Goal: Check status: Check status

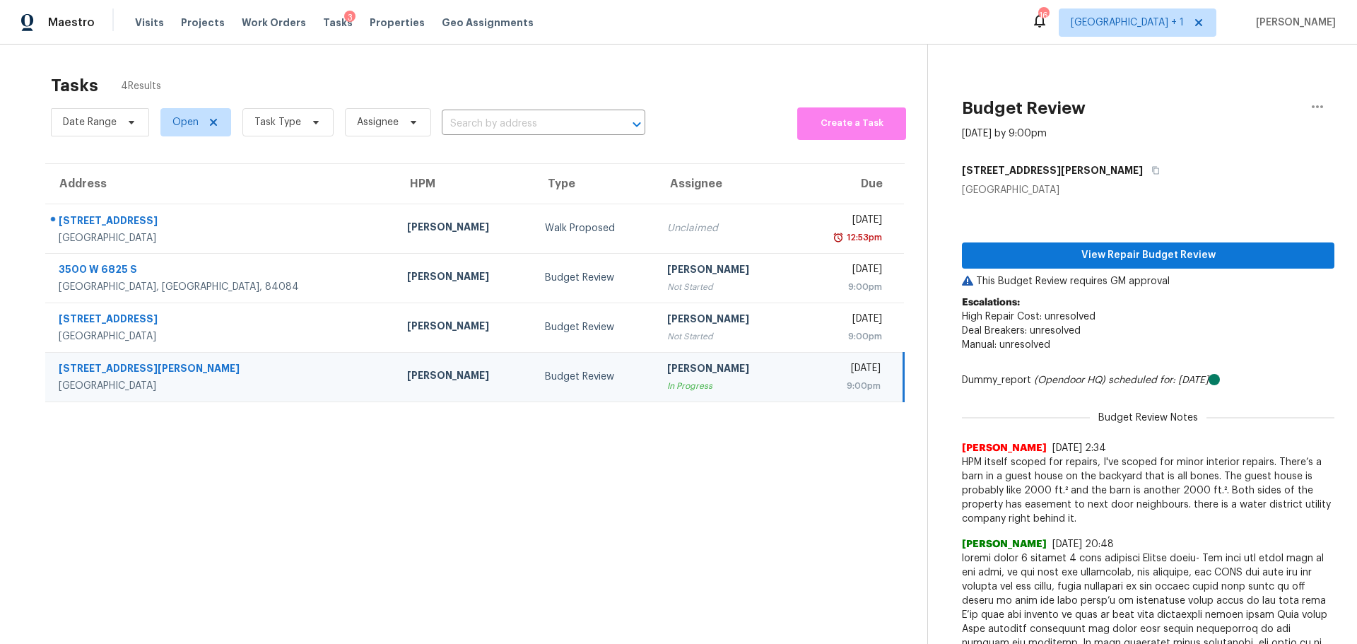
click at [144, 30] on div "Visits Projects Work Orders Tasks 3 Properties Geo Assignments" at bounding box center [343, 22] width 416 height 28
click at [146, 23] on span "Visits" at bounding box center [149, 23] width 29 height 14
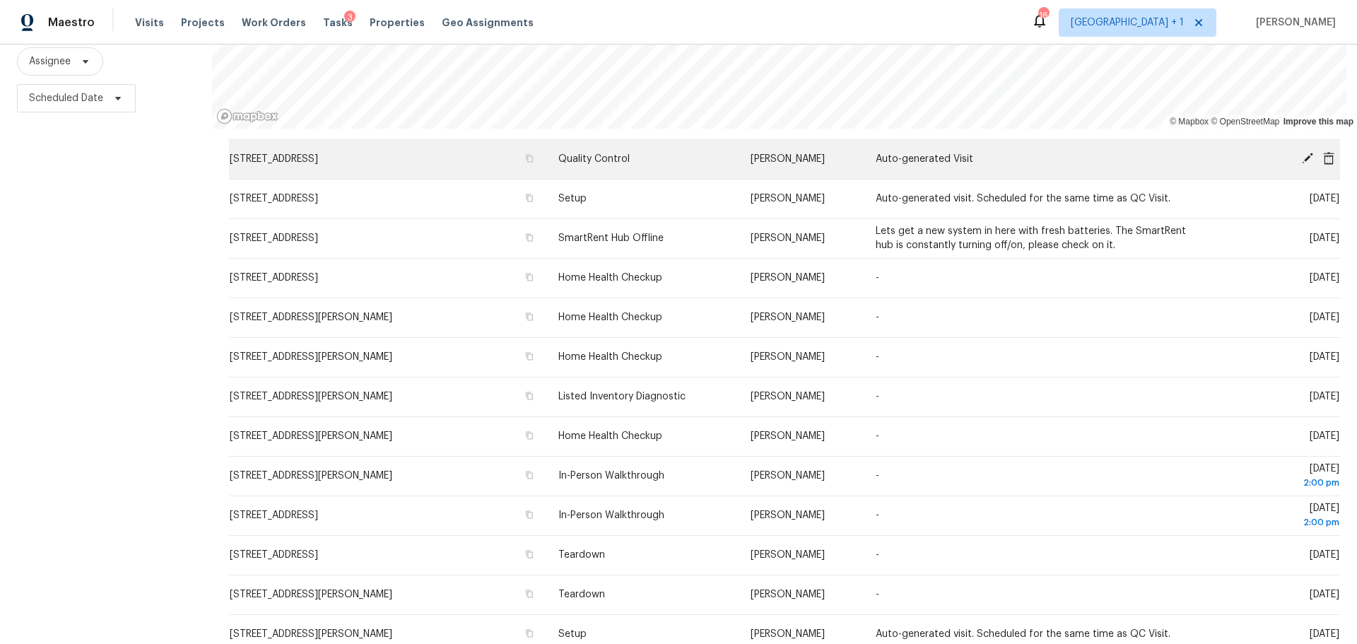
scroll to position [1603, 0]
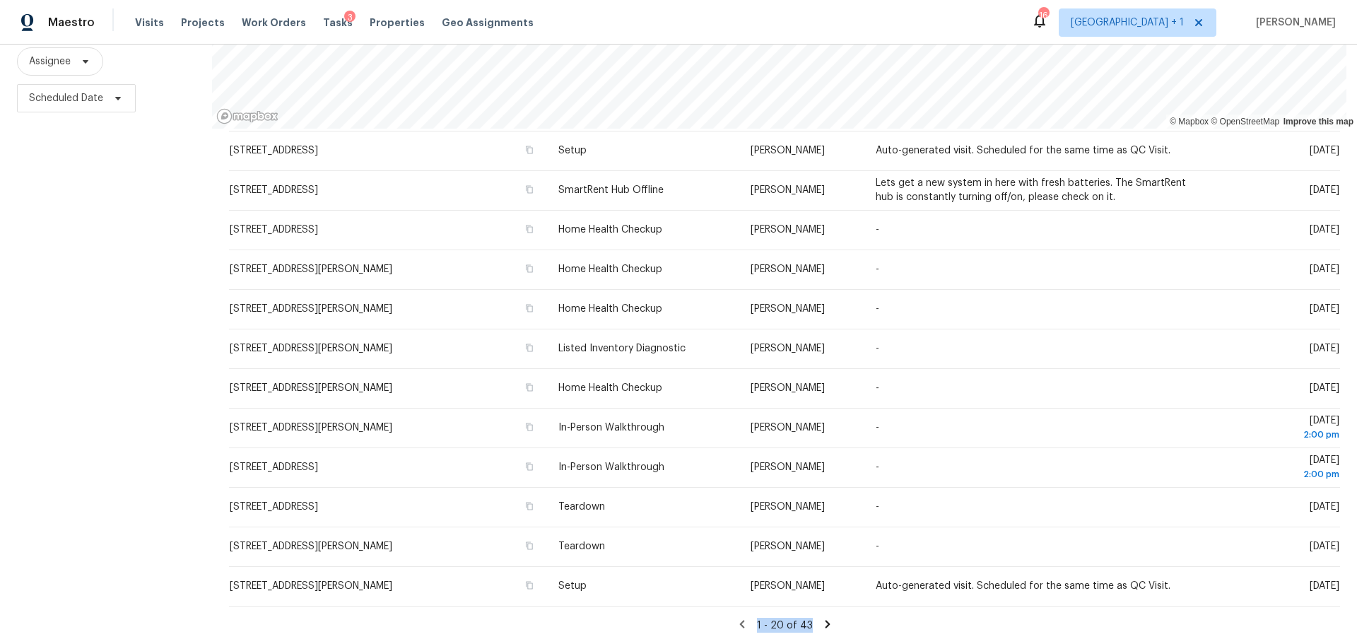
drag, startPoint x: 814, startPoint y: 609, endPoint x: 599, endPoint y: 620, distance: 215.1
click at [599, 620] on div "1 - 20 of 43" at bounding box center [784, 625] width 1111 height 15
click at [599, 619] on div "1 - 20 of 43" at bounding box center [784, 625] width 1111 height 15
click at [825, 620] on icon at bounding box center [827, 624] width 5 height 8
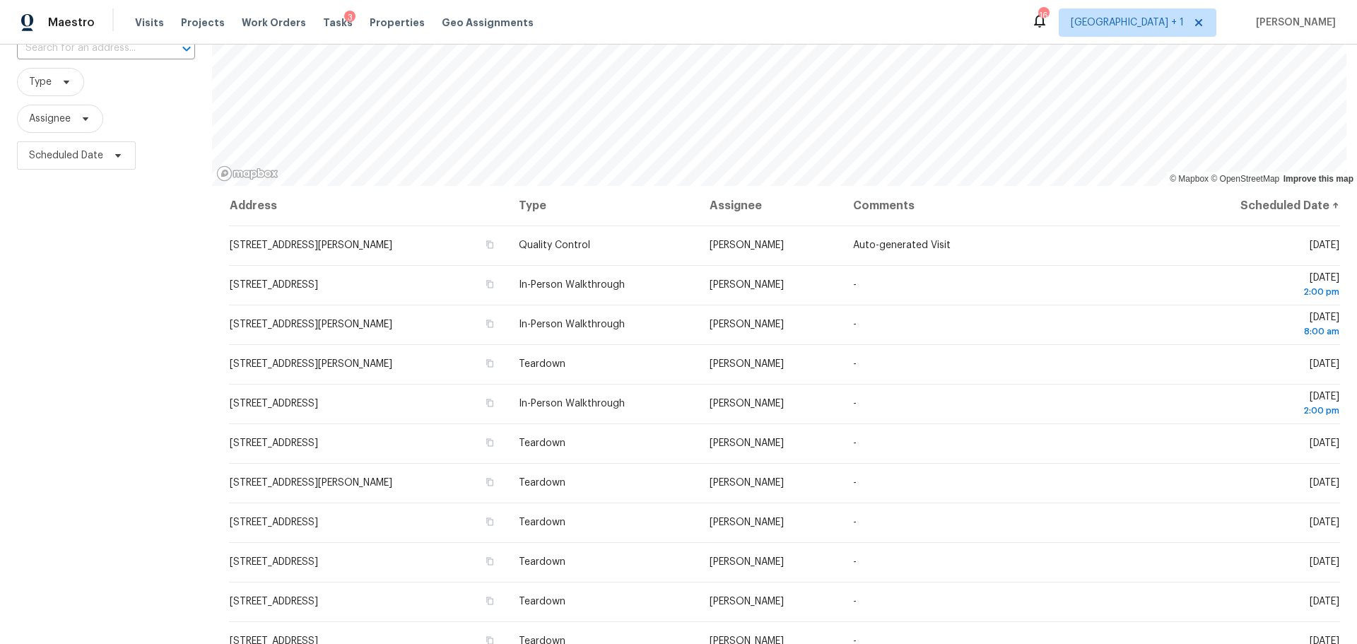
scroll to position [71, 0]
